Goal: Navigation & Orientation: Find specific page/section

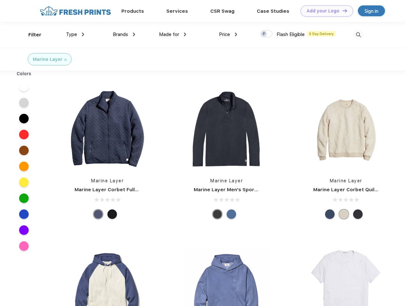
scroll to position [0, 0]
click at [325, 11] on link "Add your Logo Design Tool" at bounding box center [327, 10] width 53 height 11
click at [0, 0] on div "Design Tool" at bounding box center [0, 0] width 0 height 0
click at [342, 11] on link "Add your Logo Design Tool" at bounding box center [327, 10] width 53 height 11
click at [31, 35] on div "Filter" at bounding box center [34, 34] width 13 height 7
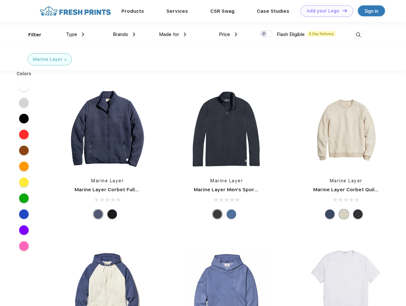
click at [75, 34] on span "Type" at bounding box center [71, 35] width 11 height 6
click at [124, 34] on span "Brands" at bounding box center [120, 35] width 15 height 6
click at [173, 34] on span "Made for" at bounding box center [169, 35] width 20 height 6
click at [228, 34] on span "Price" at bounding box center [224, 35] width 11 height 6
click at [267, 34] on div at bounding box center [266, 33] width 12 height 7
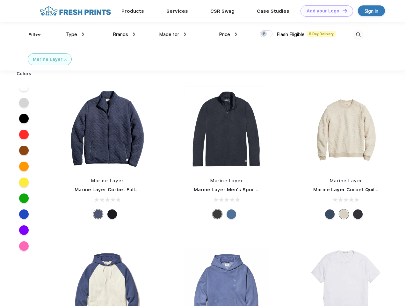
click at [264, 34] on input "checkbox" at bounding box center [262, 32] width 4 height 4
click at [359, 35] on img at bounding box center [358, 35] width 11 height 11
